Goal: Information Seeking & Learning: Learn about a topic

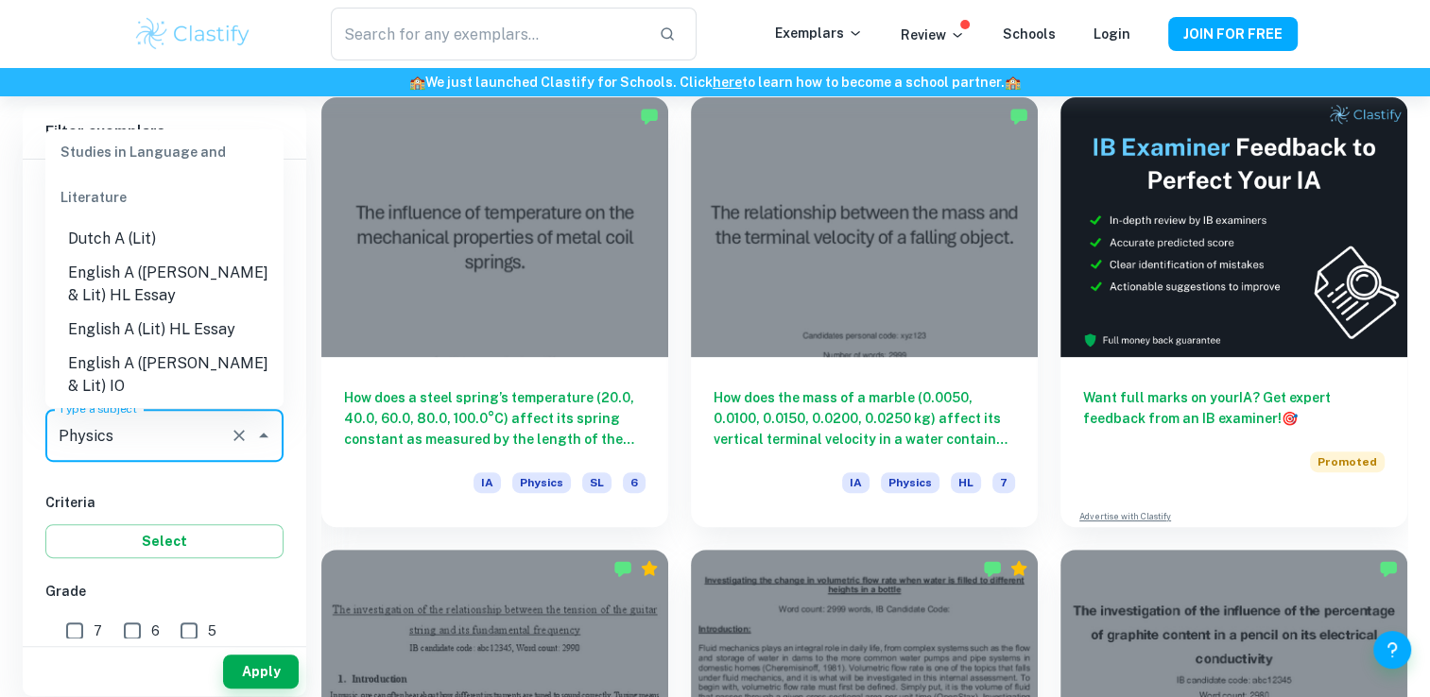
scroll to position [170, 0]
click at [194, 289] on li "English A ([PERSON_NAME] & Lit) HL Essay" at bounding box center [164, 290] width 238 height 57
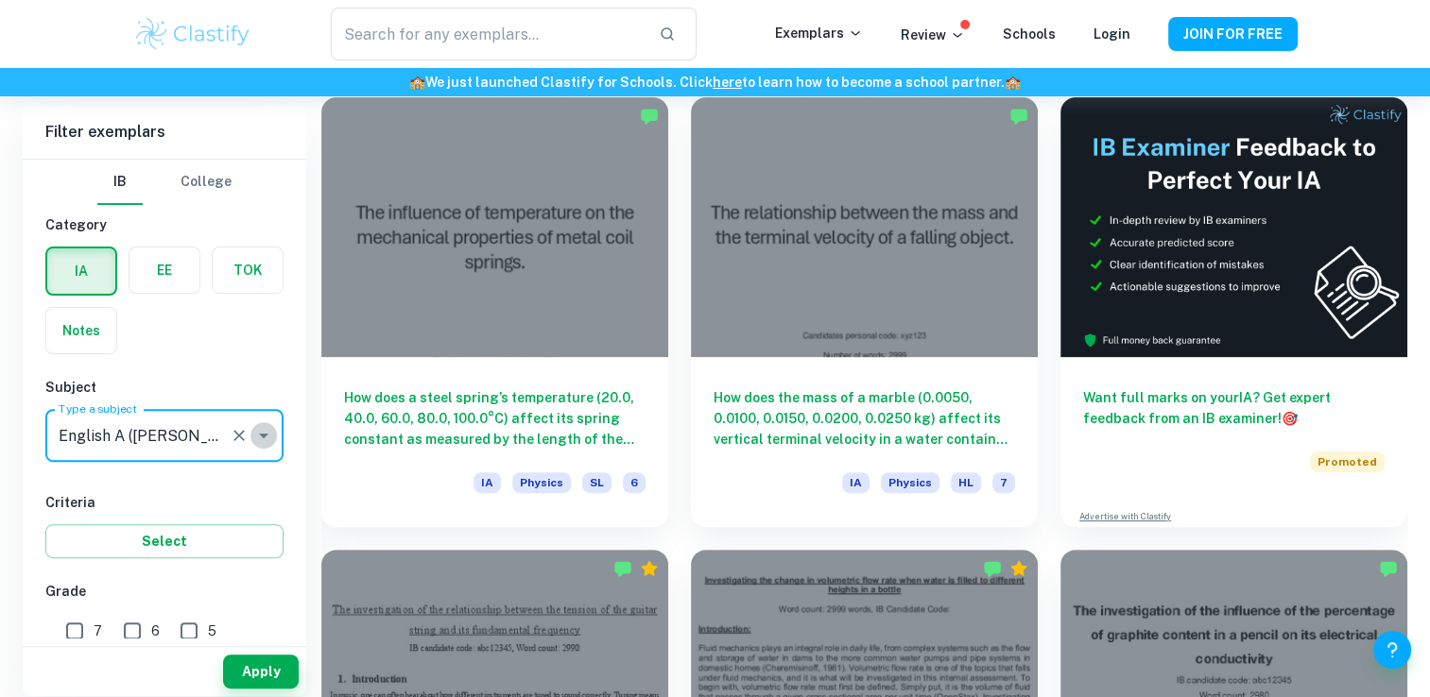
click at [266, 434] on icon "Open" at bounding box center [263, 436] width 9 height 5
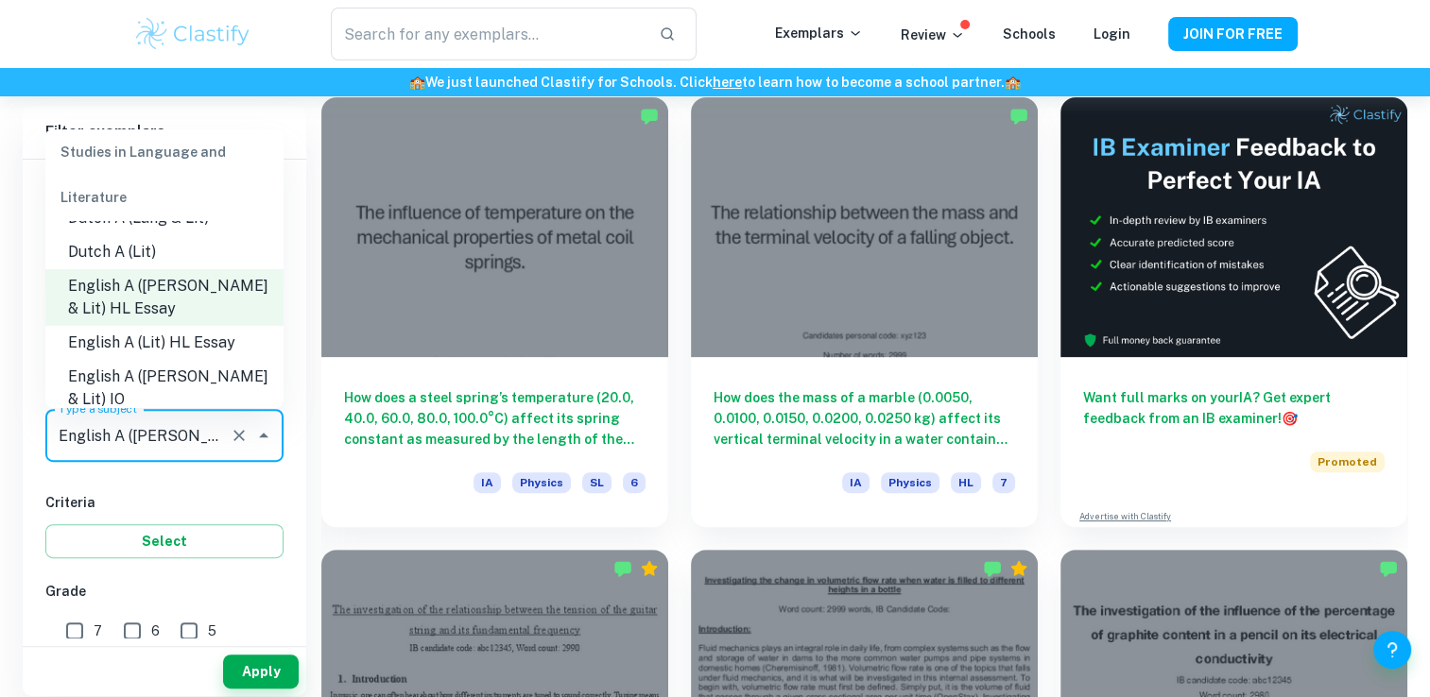
scroll to position [163, 0]
click at [200, 290] on li "English A ([PERSON_NAME] & Lit) HL Essay" at bounding box center [164, 296] width 238 height 57
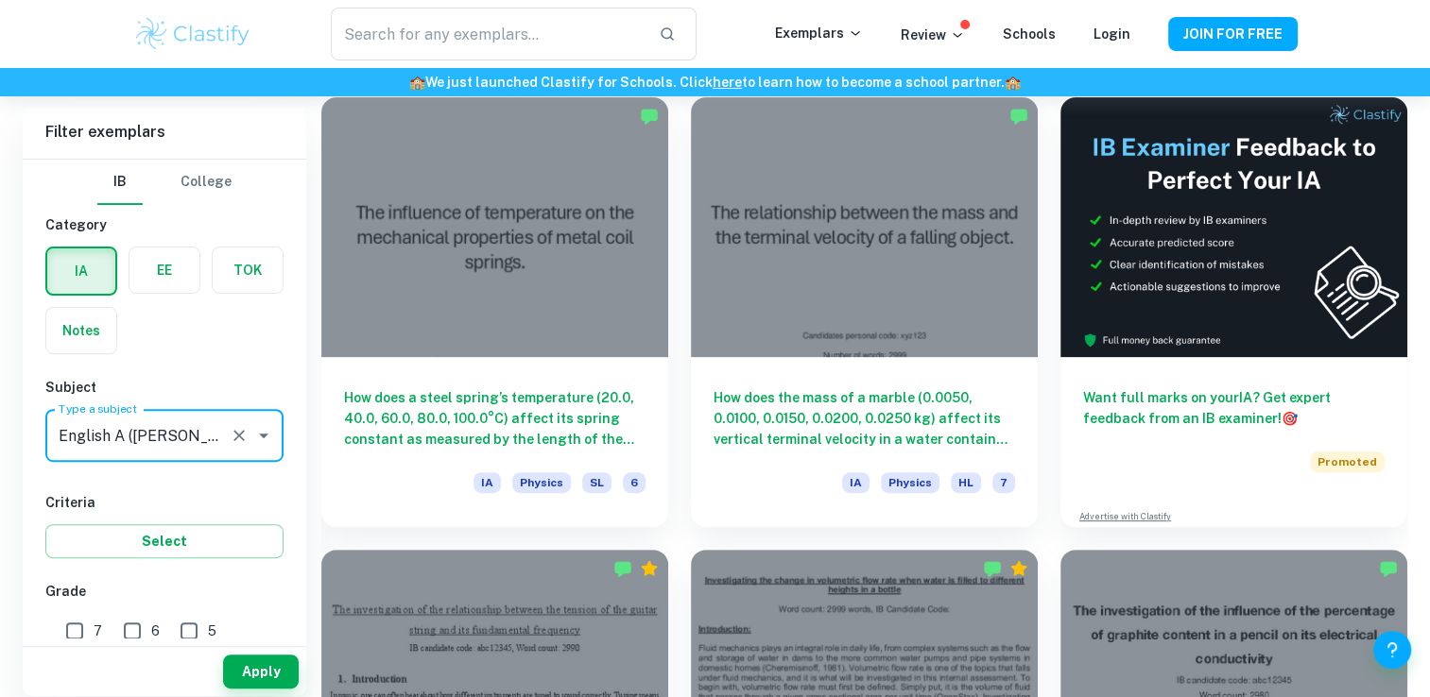
click at [88, 624] on input "7" at bounding box center [75, 631] width 38 height 38
checkbox input "true"
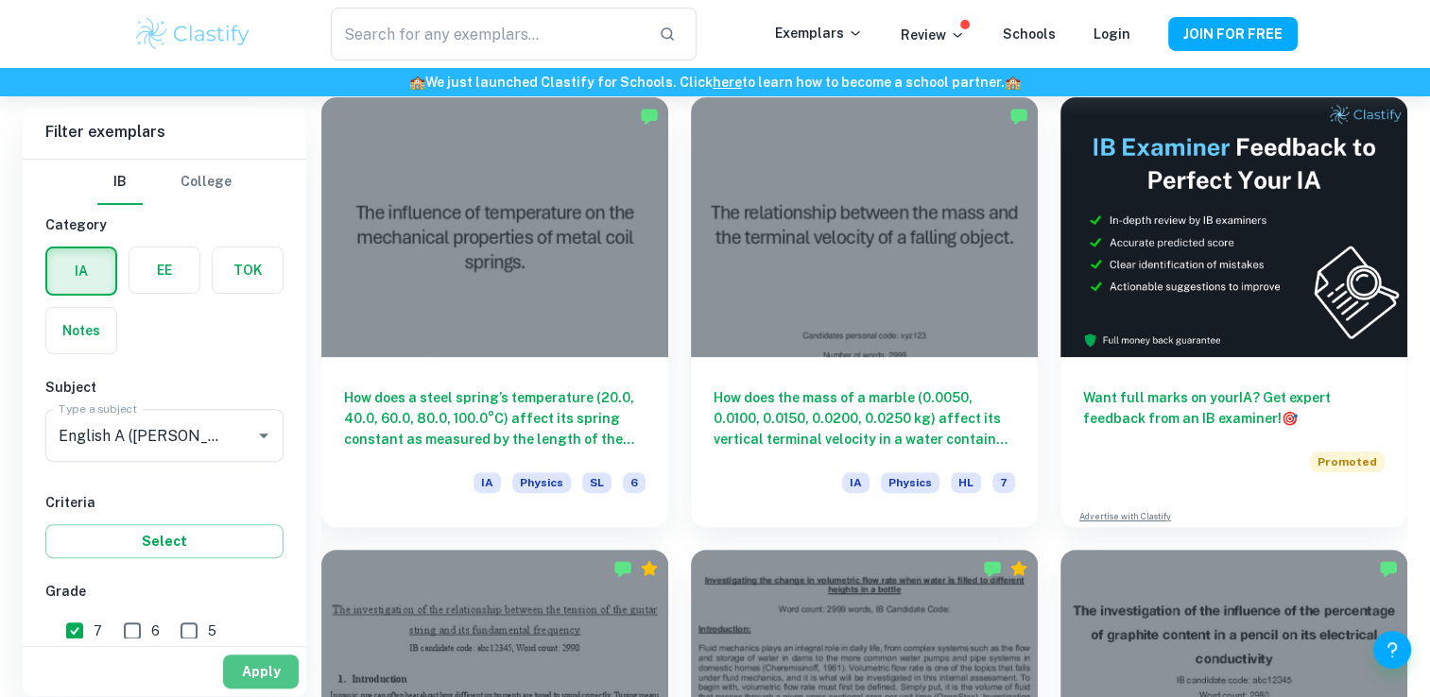
click at [274, 670] on button "Apply" at bounding box center [261, 672] width 76 height 34
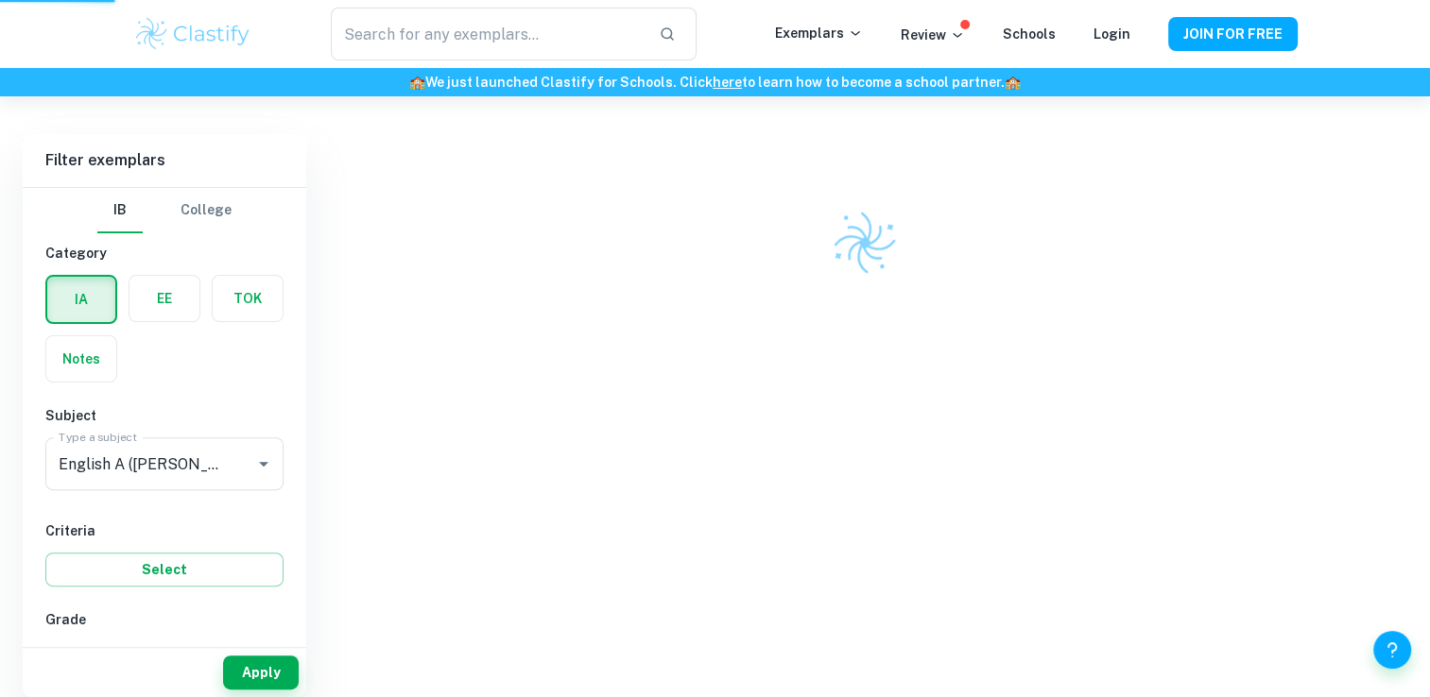
scroll to position [503, 0]
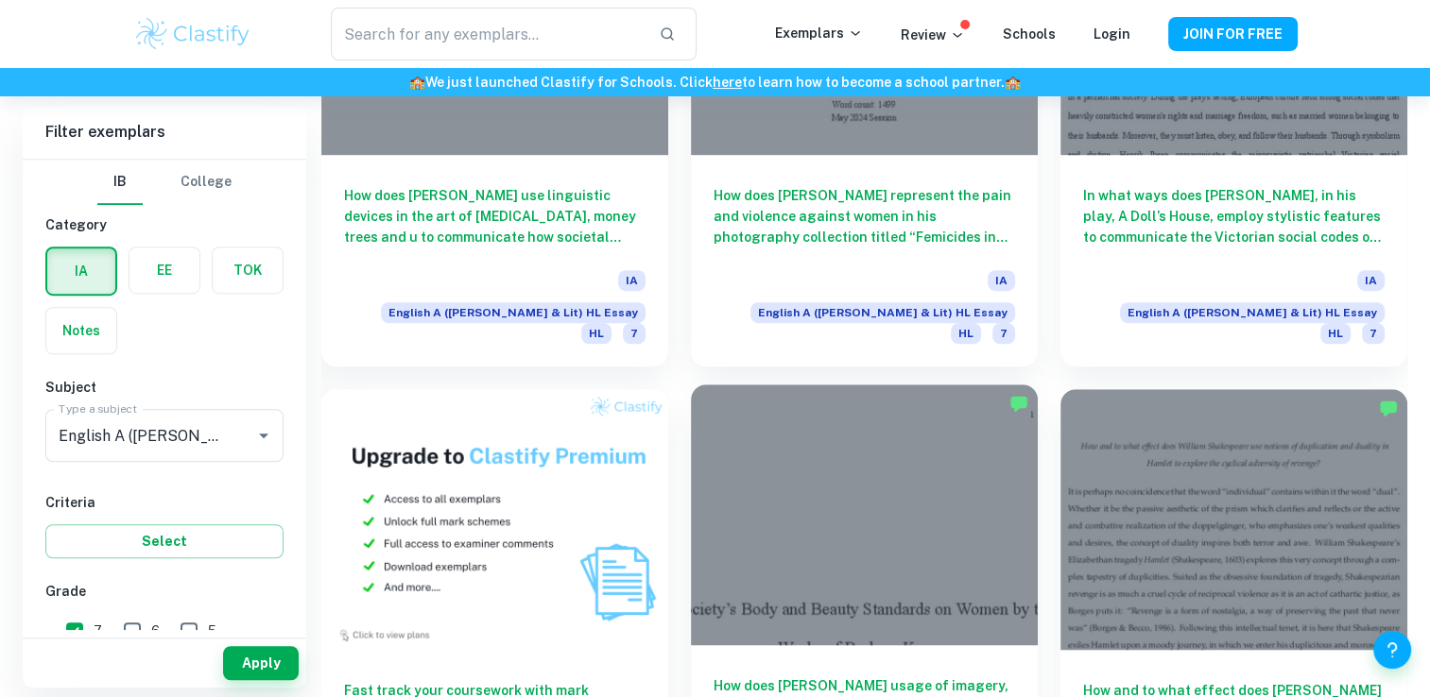
scroll to position [1331, 0]
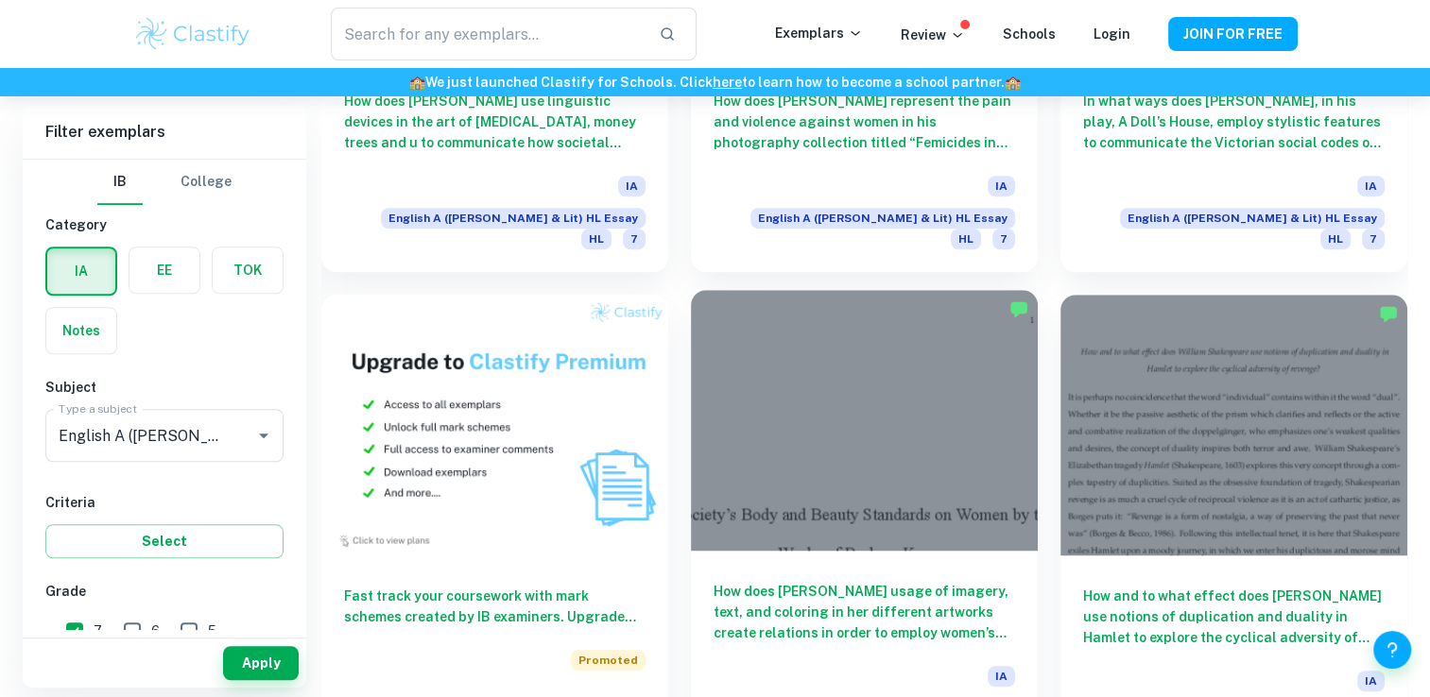
click at [874, 368] on div at bounding box center [864, 420] width 347 height 260
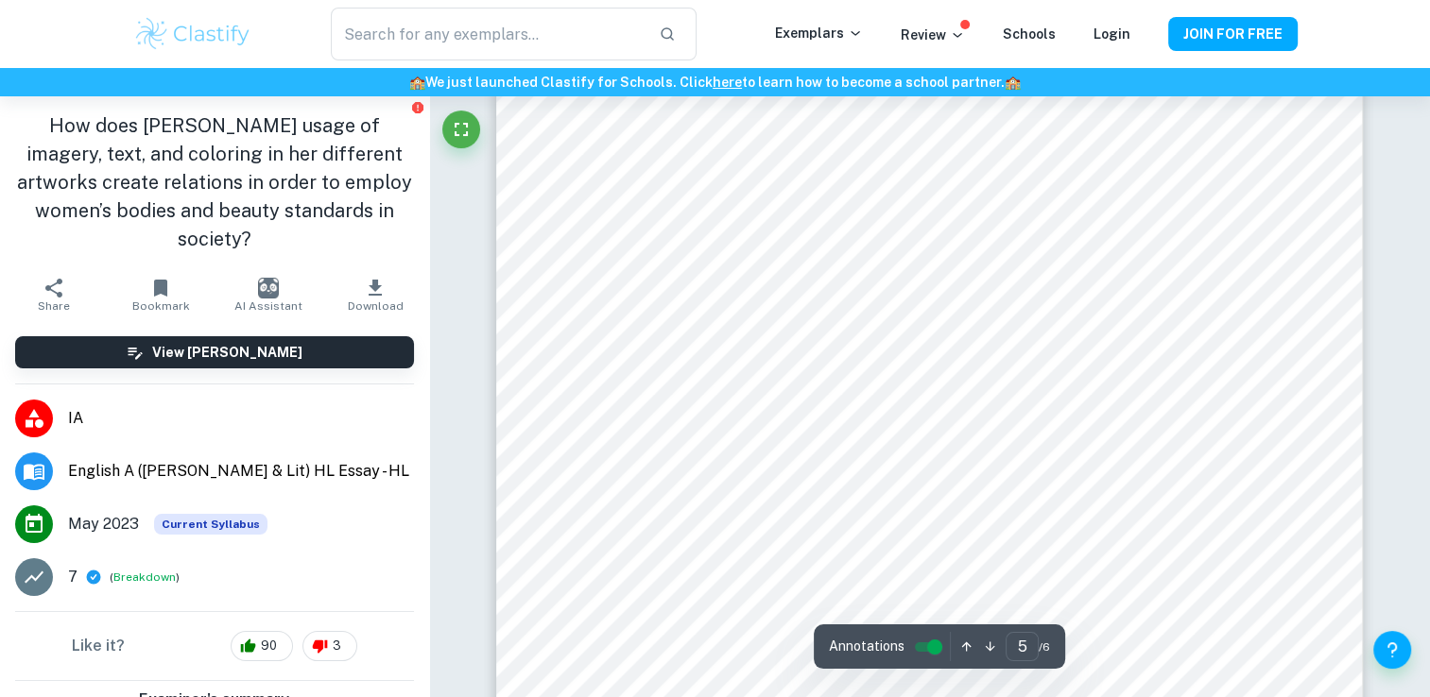
scroll to position [4983, 0]
type input "4"
